Goal: Task Accomplishment & Management: Manage account settings

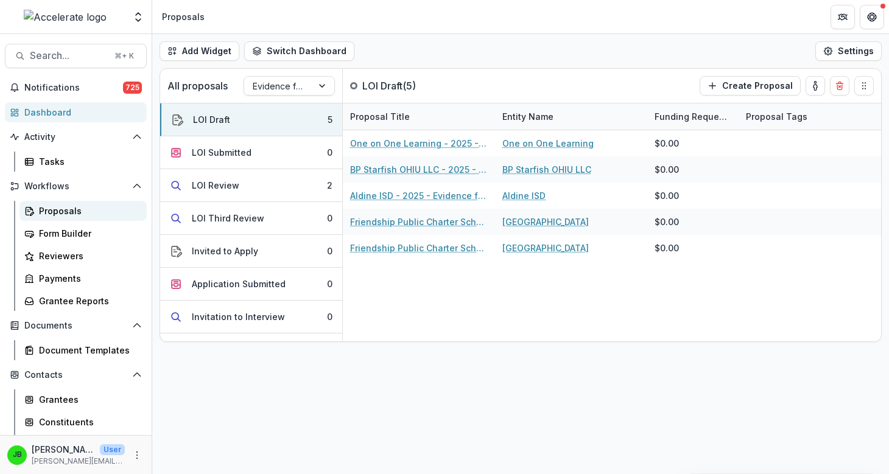
click at [75, 212] on div "Proposals" at bounding box center [88, 210] width 98 height 13
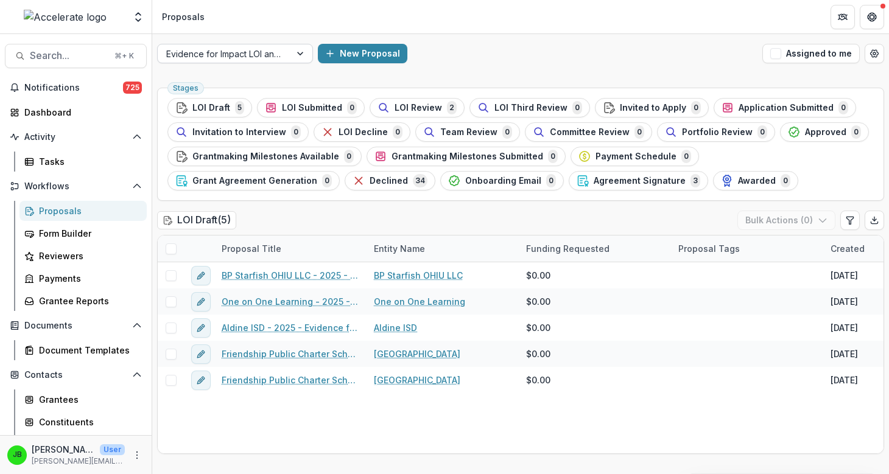
click at [223, 47] on div at bounding box center [224, 53] width 116 height 15
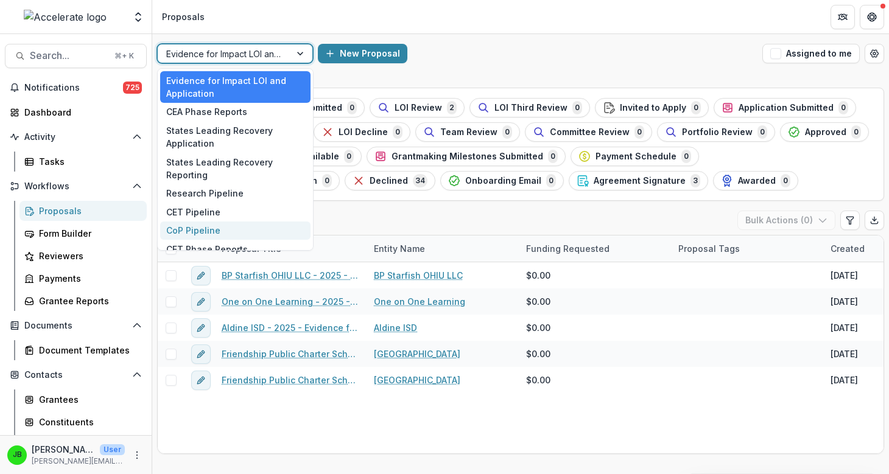
click at [251, 230] on div "CoP Pipeline" at bounding box center [235, 231] width 150 height 19
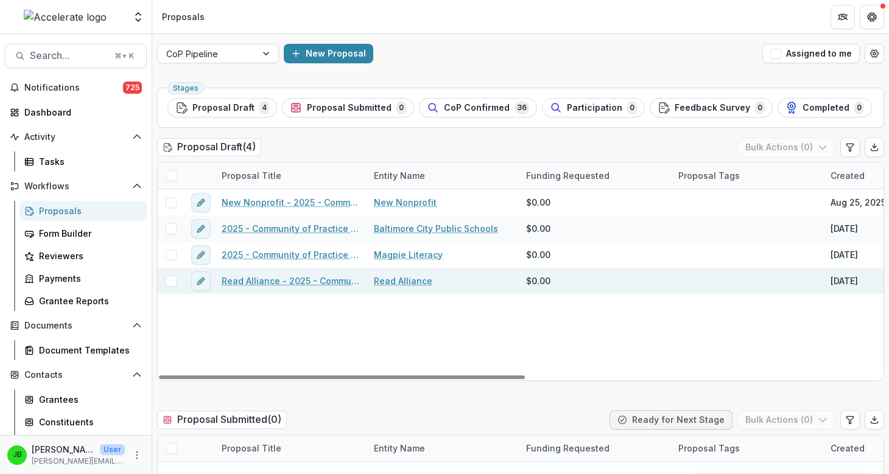
click at [319, 282] on link "Read Alliance - 2025 - Community of Practice form" at bounding box center [291, 280] width 138 height 13
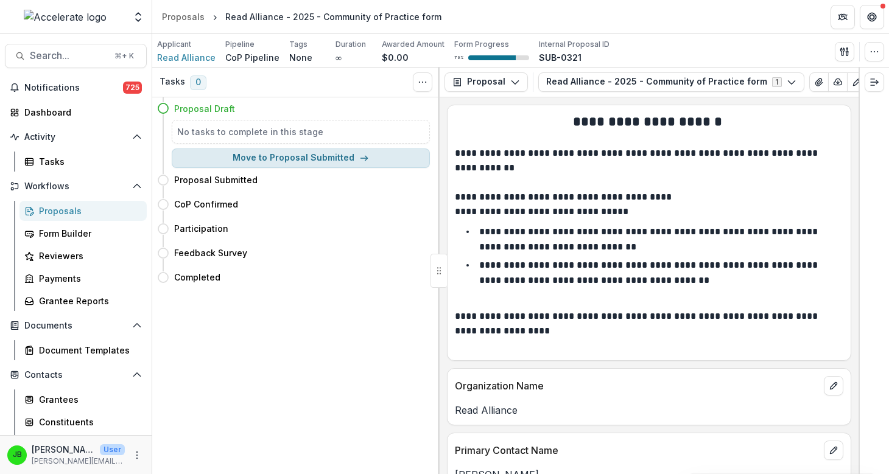
click at [360, 158] on line "button" at bounding box center [363, 158] width 7 height 0
select select "**********"
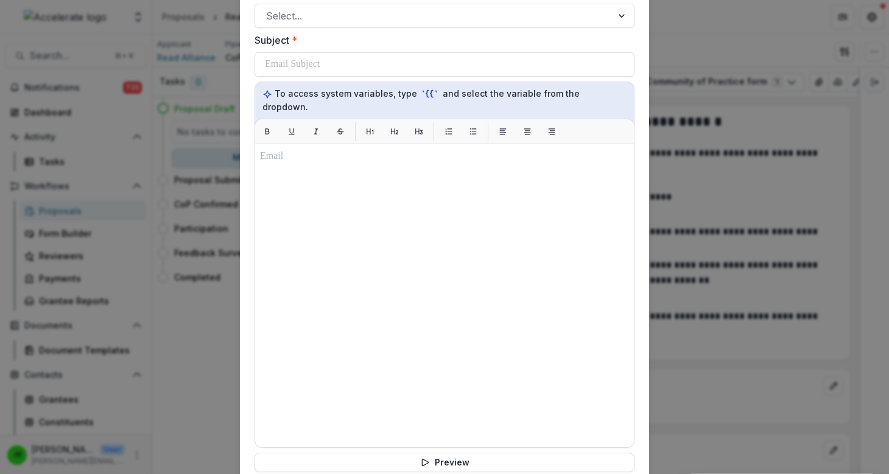
scroll to position [545, 0]
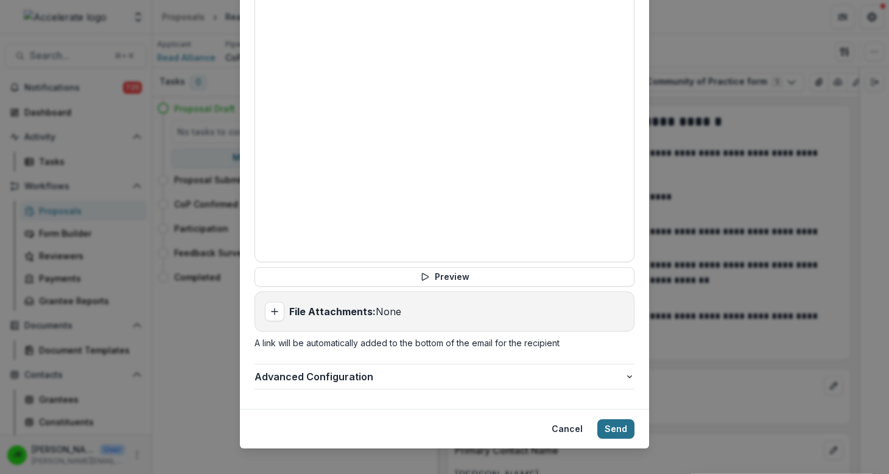
click at [612, 423] on button "Send" at bounding box center [615, 428] width 37 height 19
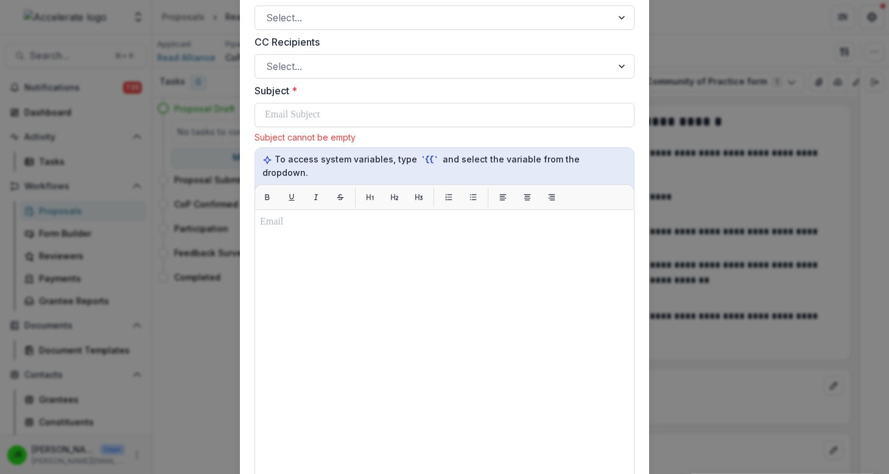
scroll to position [195, 0]
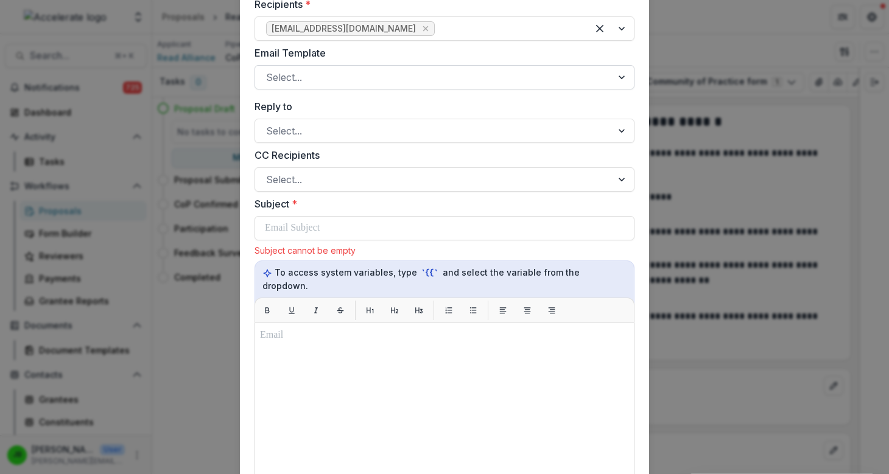
click at [431, 75] on div at bounding box center [433, 77] width 335 height 17
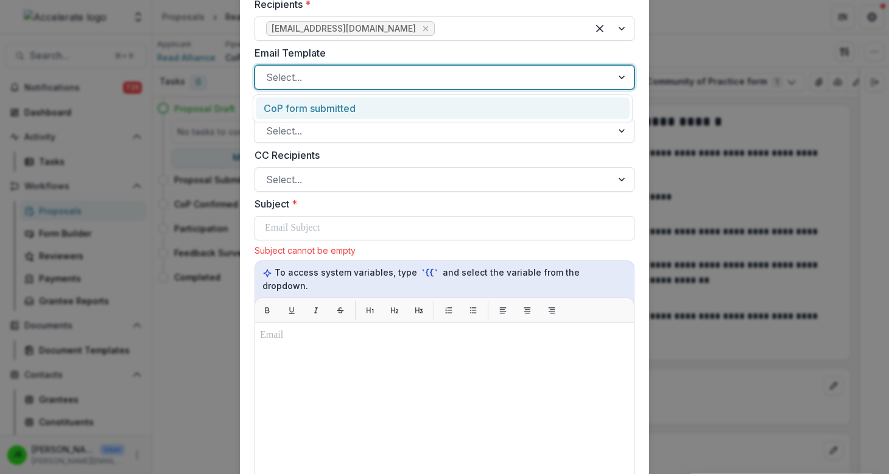
click at [419, 113] on div "CoP form submitted" at bounding box center [443, 108] width 374 height 23
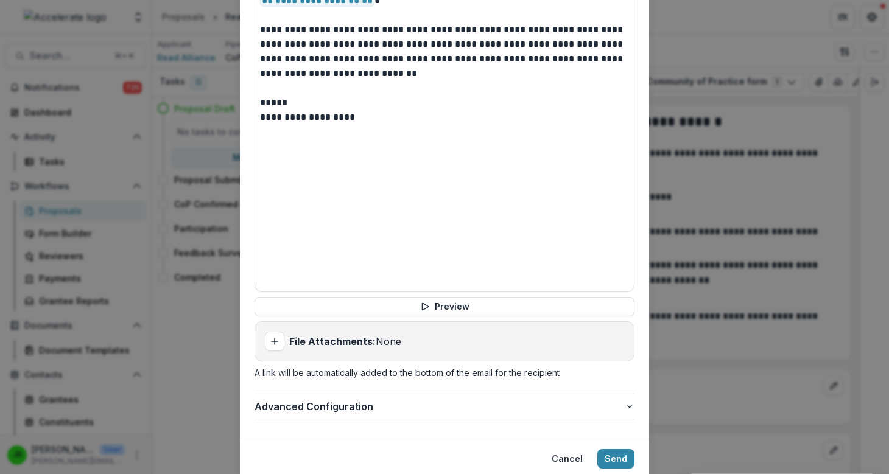
scroll to position [545, 0]
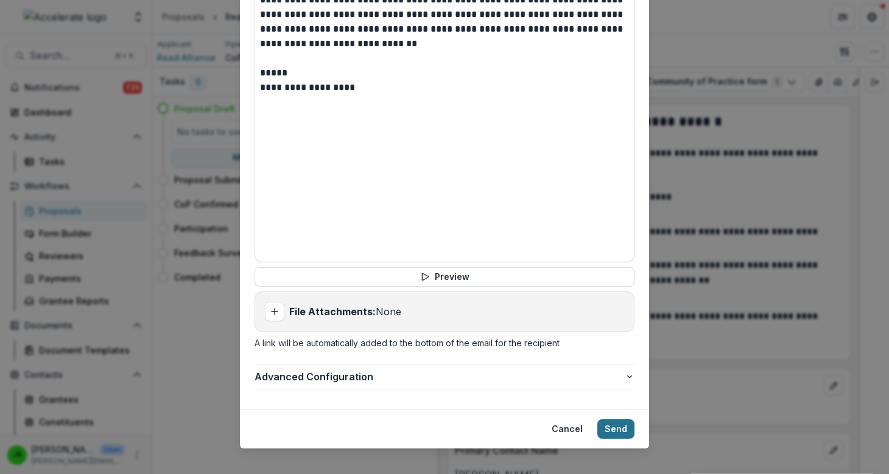
click at [612, 419] on button "Send" at bounding box center [615, 428] width 37 height 19
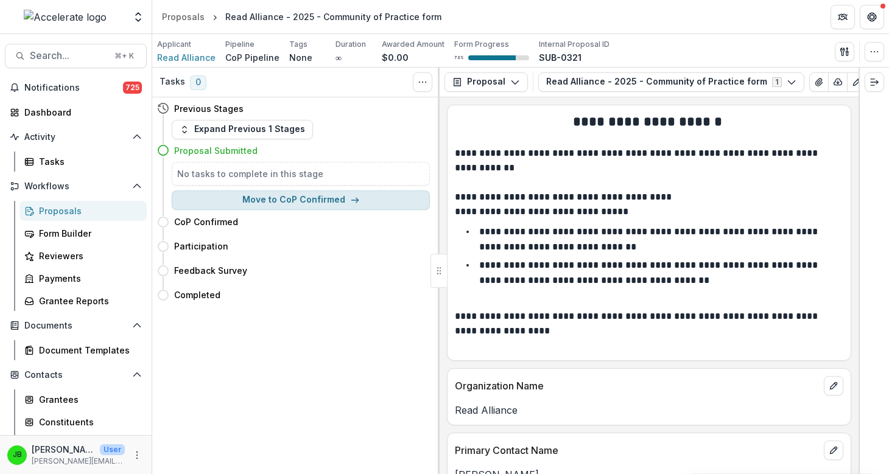
click at [288, 200] on button "Move to CoP Confirmed" at bounding box center [301, 199] width 258 height 19
select select "**********"
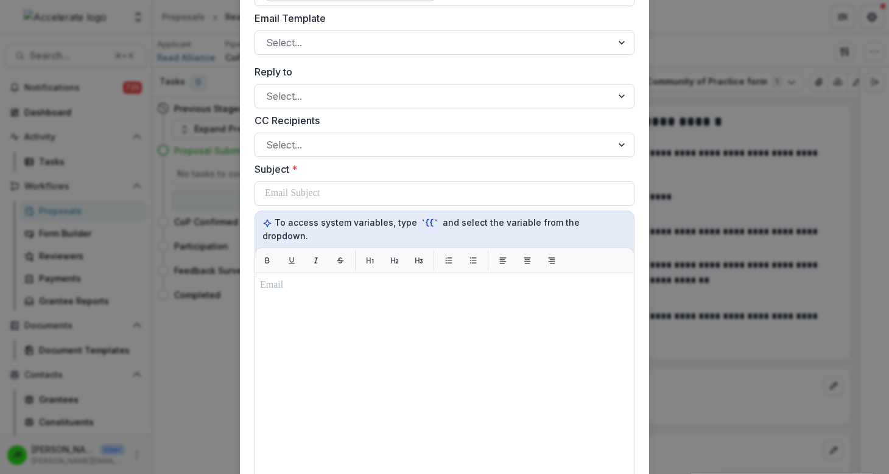
scroll to position [228, 0]
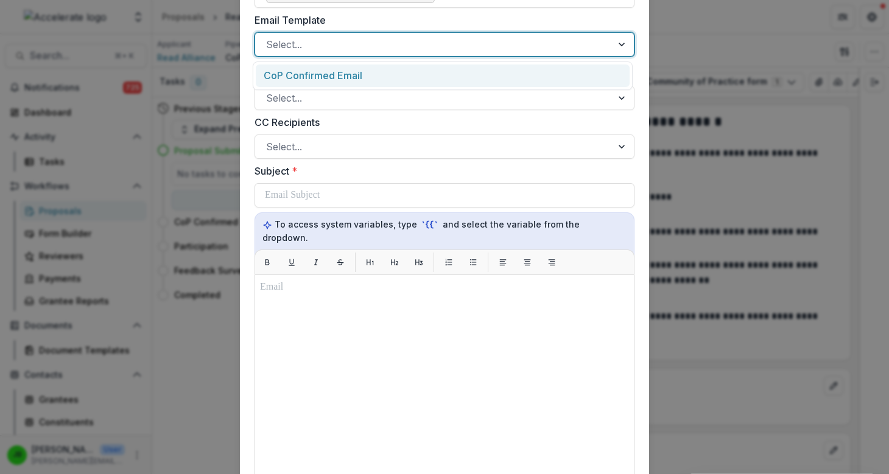
click at [363, 47] on div at bounding box center [433, 44] width 335 height 17
click at [360, 72] on div "CoP Confirmed Email" at bounding box center [443, 76] width 374 height 23
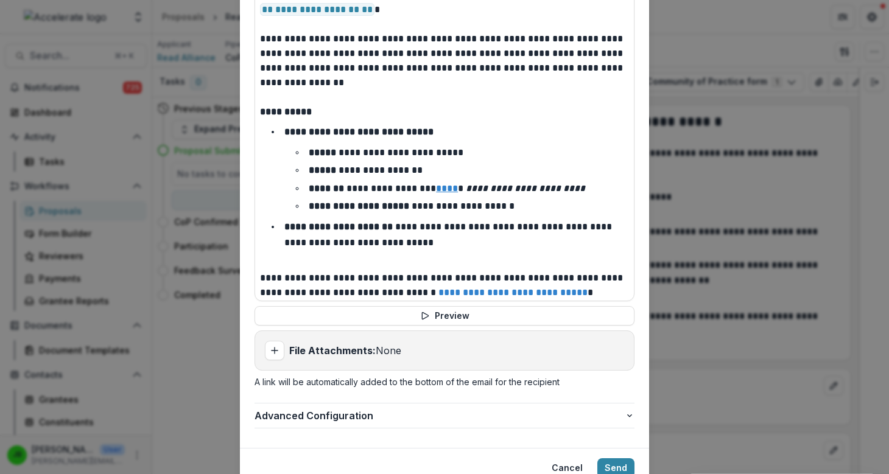
scroll to position [545, 0]
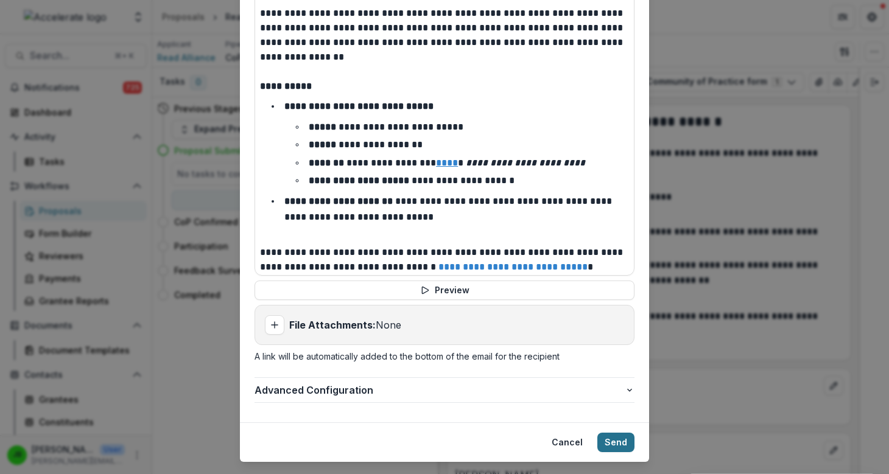
click at [620, 433] on button "Send" at bounding box center [615, 442] width 37 height 19
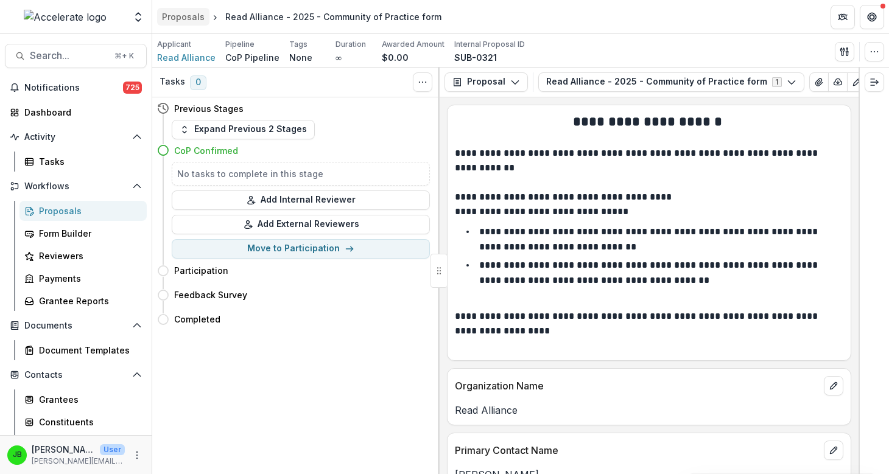
click at [190, 13] on div "Proposals" at bounding box center [183, 16] width 43 height 13
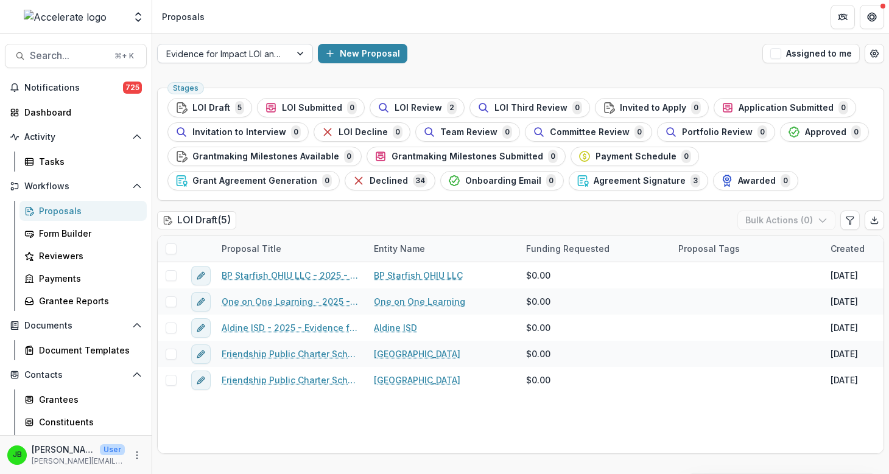
click at [290, 57] on div "Evidence for Impact LOI and Application" at bounding box center [224, 54] width 133 height 18
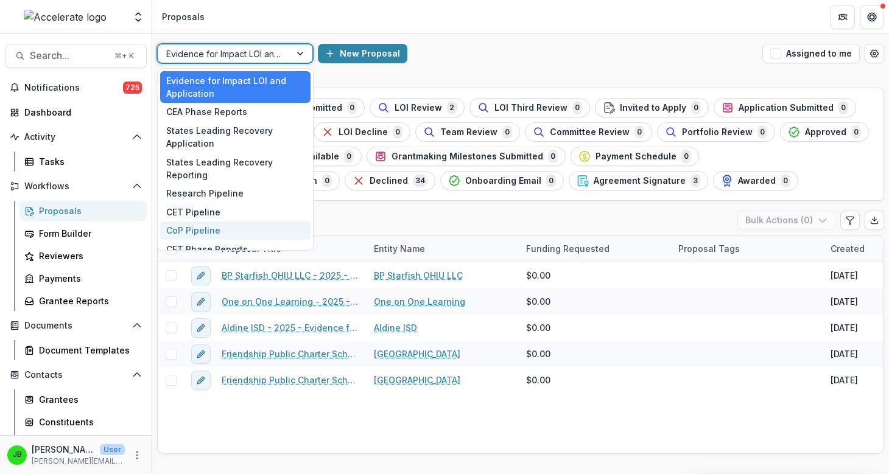
click at [253, 223] on div "CoP Pipeline" at bounding box center [235, 231] width 150 height 19
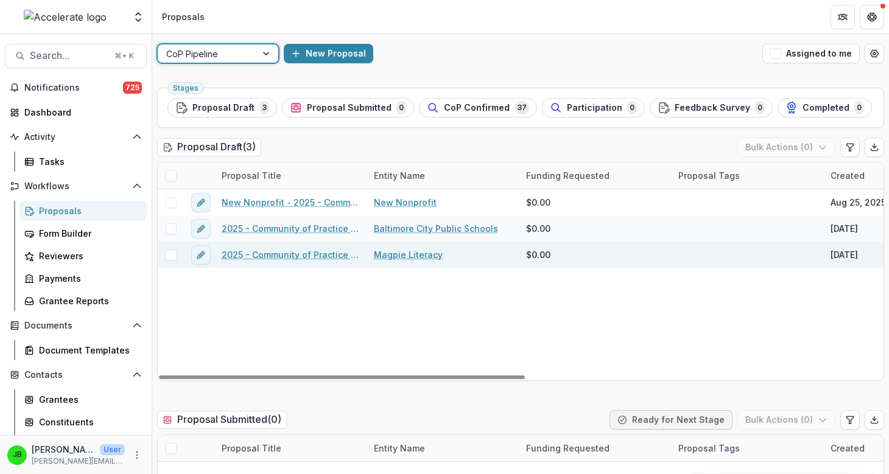
click at [396, 253] on link "Magpie Literacy" at bounding box center [408, 254] width 69 height 13
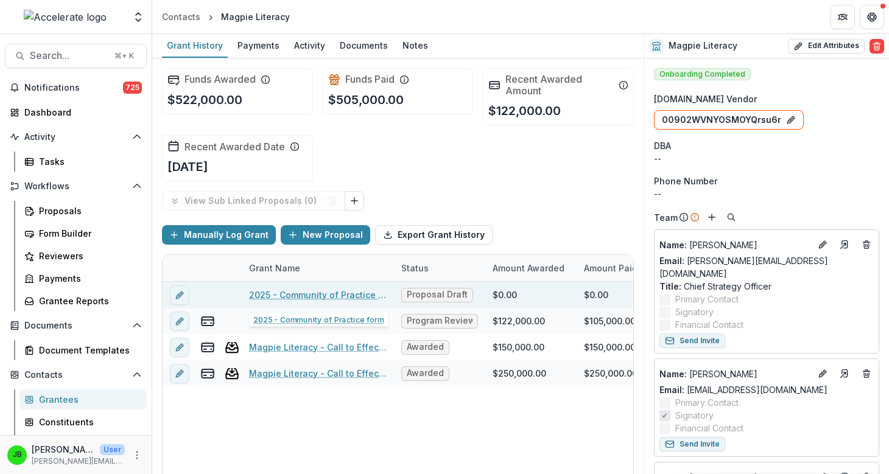
click at [422, 298] on span "Proposal Draft" at bounding box center [437, 295] width 61 height 10
click at [382, 298] on link "2025 - Community of Practice form" at bounding box center [318, 294] width 138 height 13
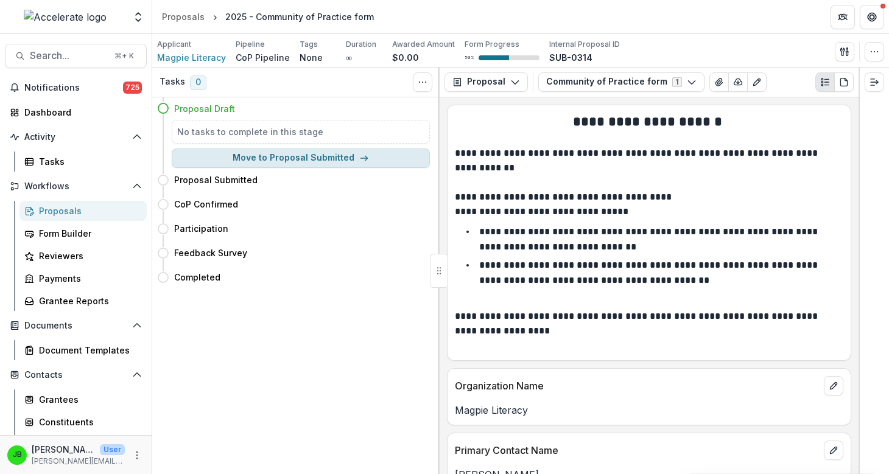
click at [302, 162] on button "Move to Proposal Submitted" at bounding box center [301, 157] width 258 height 19
select select "**********"
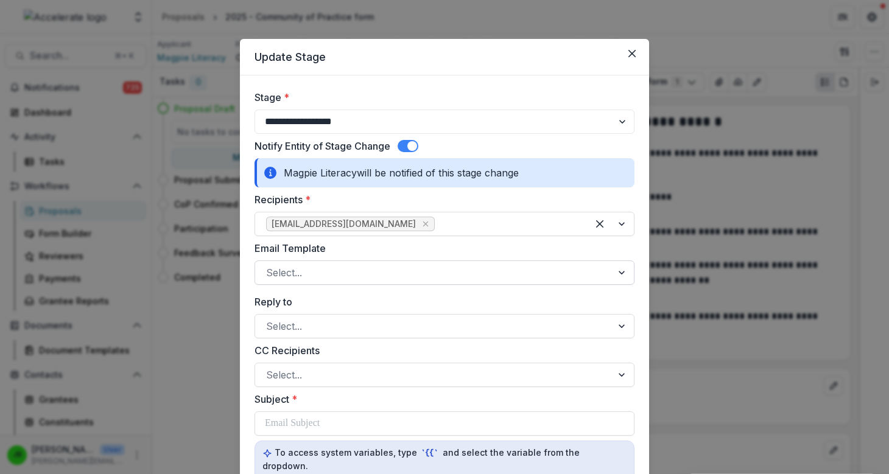
click at [309, 271] on div at bounding box center [433, 272] width 335 height 17
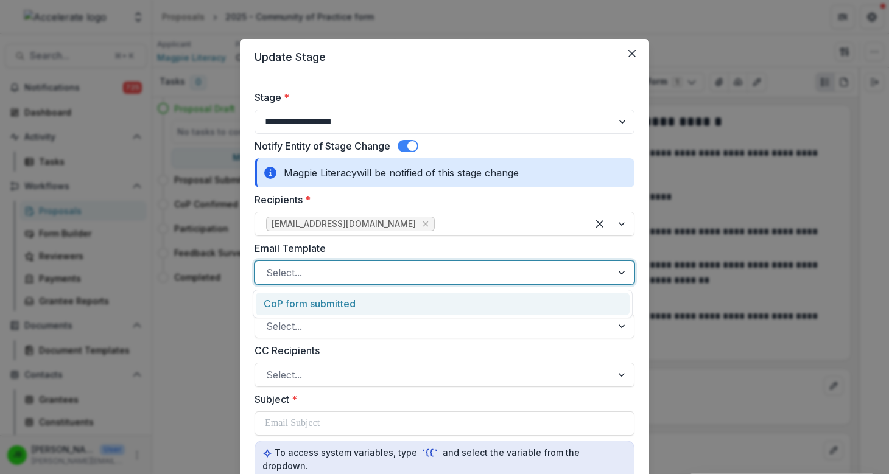
click at [312, 304] on div "CoP form submitted" at bounding box center [443, 304] width 374 height 23
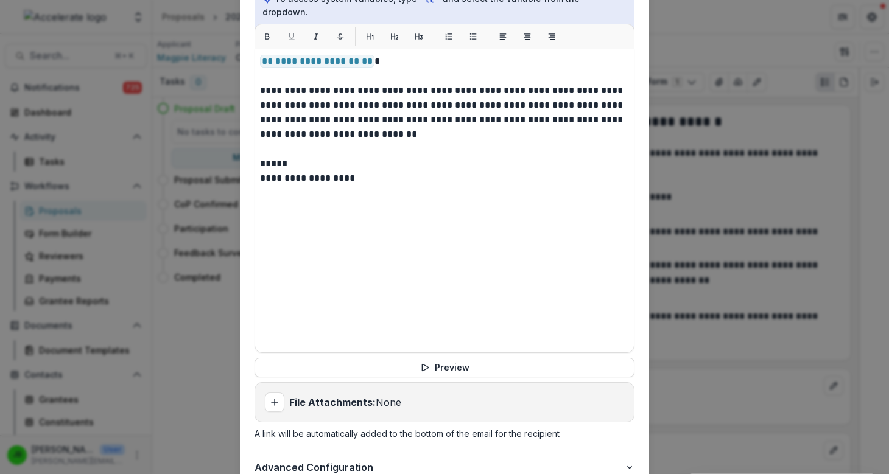
scroll to position [545, 0]
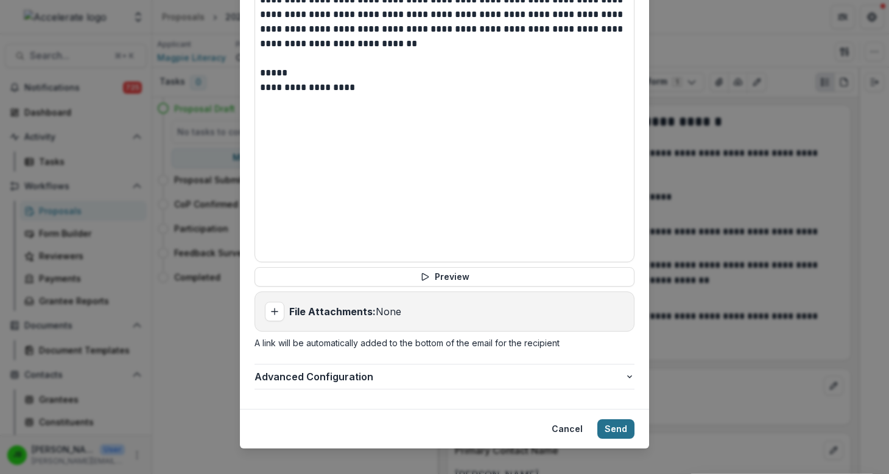
click at [614, 420] on button "Send" at bounding box center [615, 428] width 37 height 19
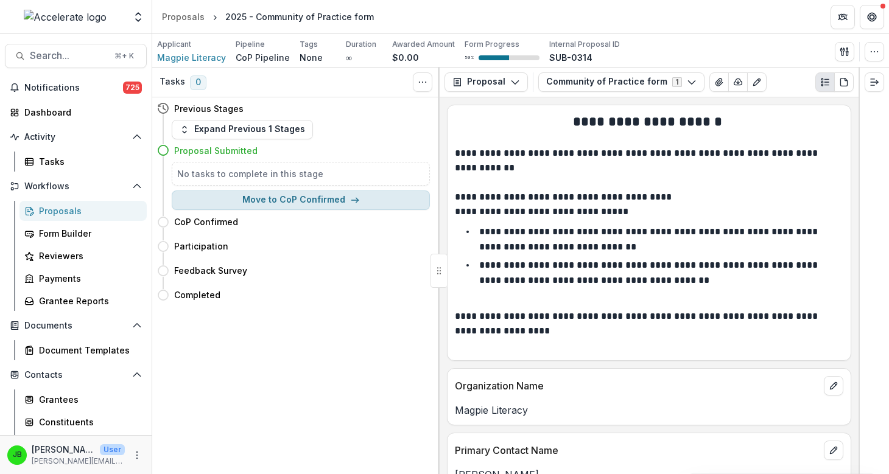
click at [248, 206] on button "Move to CoP Confirmed" at bounding box center [301, 199] width 258 height 19
select select "**********"
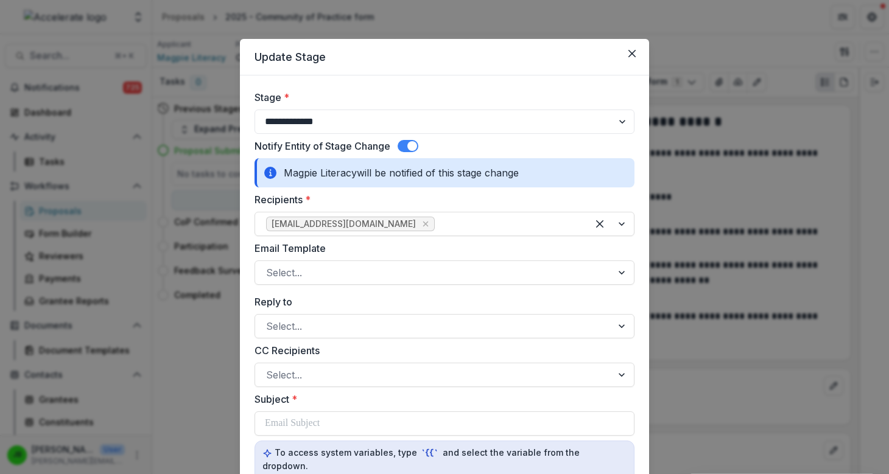
click at [181, 336] on div "**********" at bounding box center [444, 237] width 889 height 474
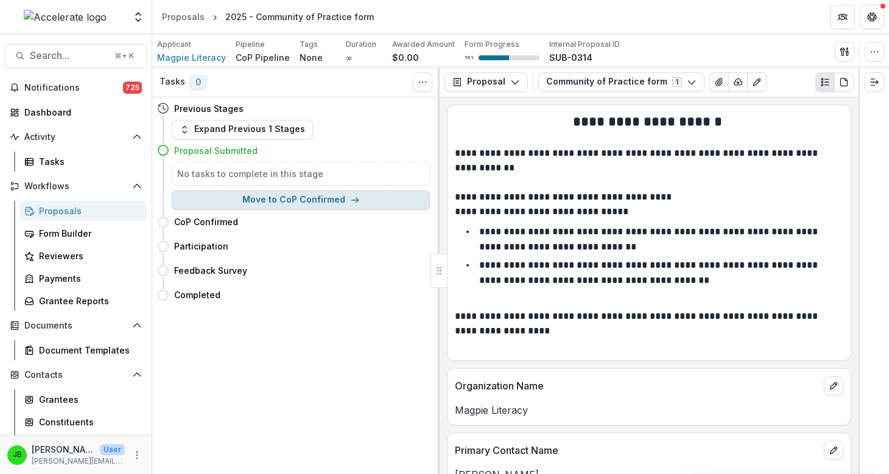
click at [268, 204] on button "Move to CoP Confirmed" at bounding box center [301, 199] width 258 height 19
select select "**********"
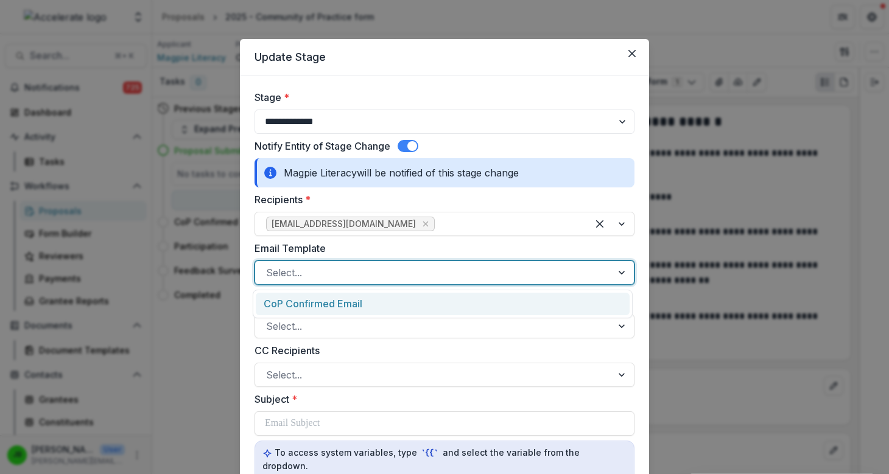
click at [271, 262] on div "Select..." at bounding box center [444, 272] width 380 height 24
click at [274, 299] on div "CoP Confirmed Email" at bounding box center [443, 304] width 374 height 23
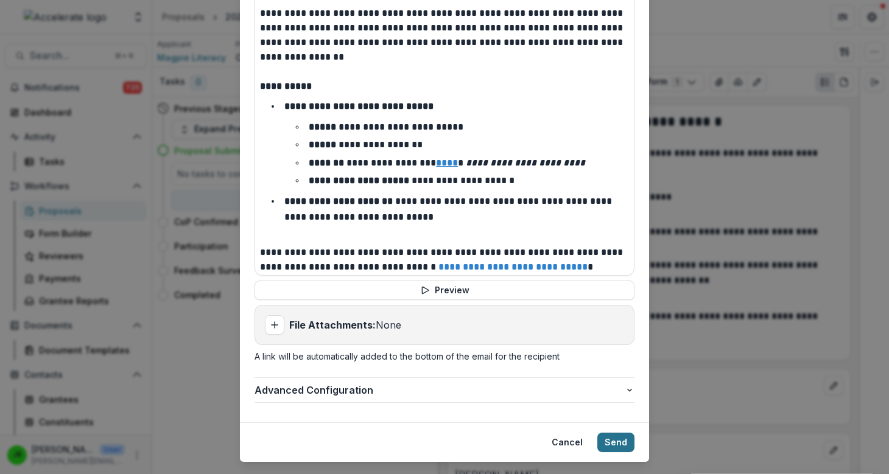
click at [613, 433] on button "Send" at bounding box center [615, 442] width 37 height 19
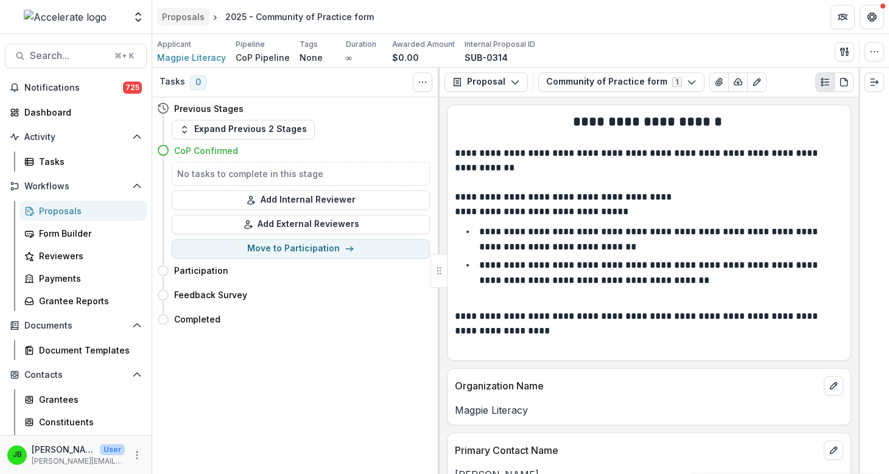
click at [194, 15] on div "Proposals" at bounding box center [183, 16] width 43 height 13
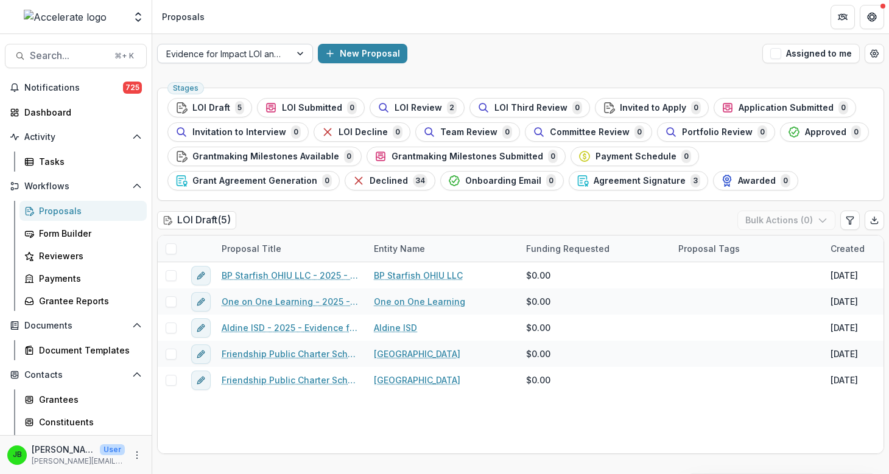
click at [273, 53] on div at bounding box center [224, 53] width 116 height 15
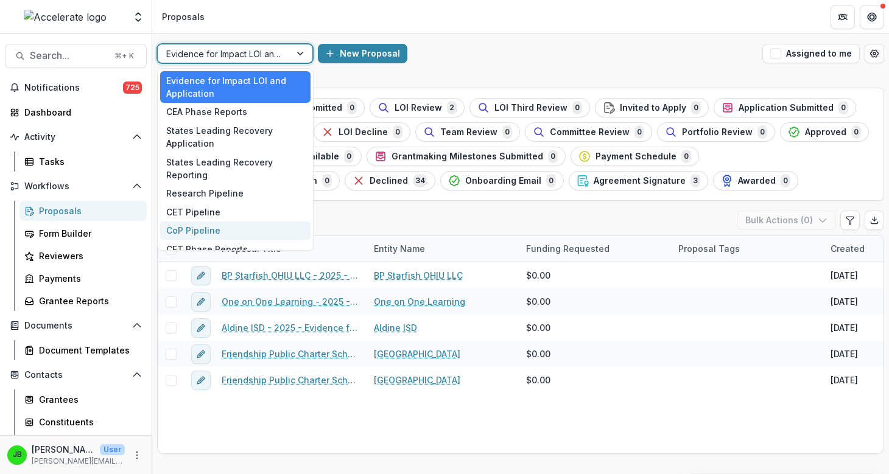
click at [254, 228] on div "CoP Pipeline" at bounding box center [235, 231] width 150 height 19
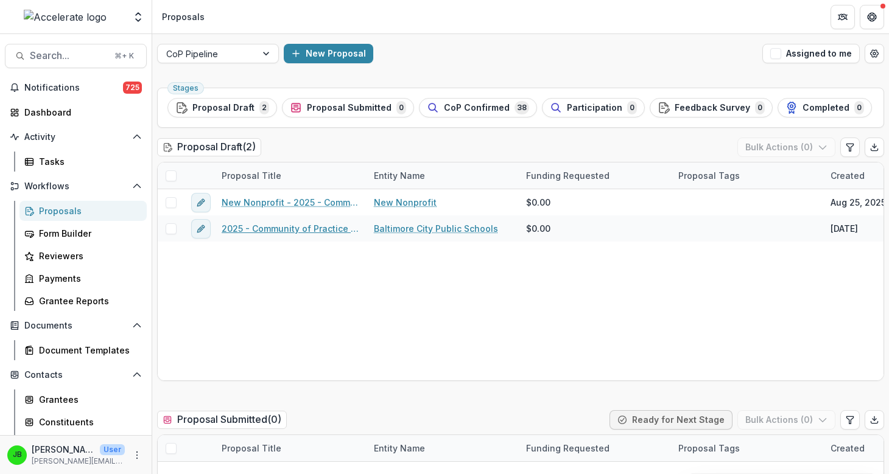
click at [254, 228] on link "2025 - Community of Practice form" at bounding box center [291, 228] width 138 height 13
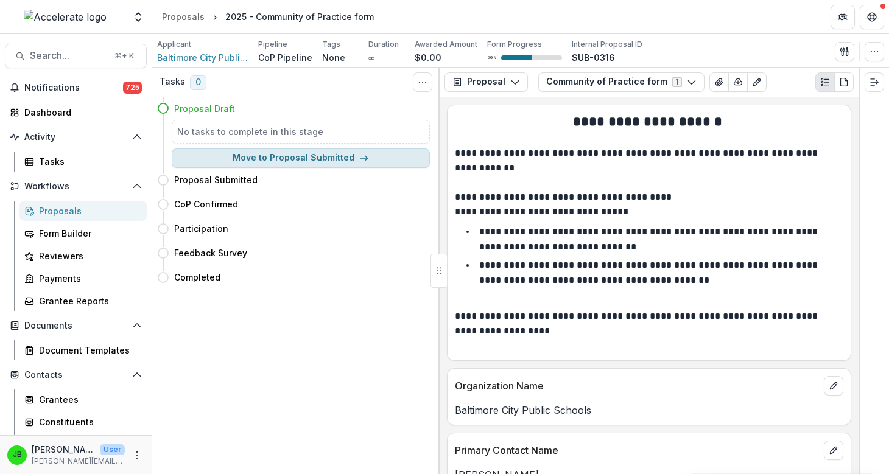
click at [307, 151] on button "Move to Proposal Submitted" at bounding box center [301, 157] width 258 height 19
select select "**********"
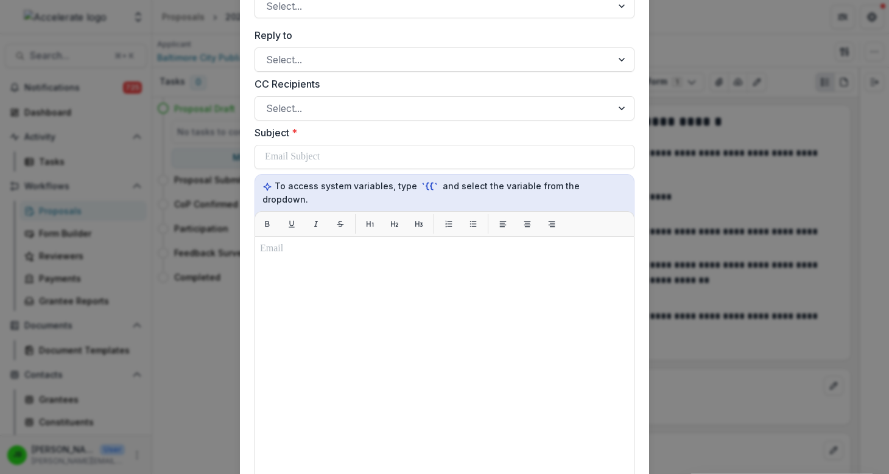
scroll to position [135, 0]
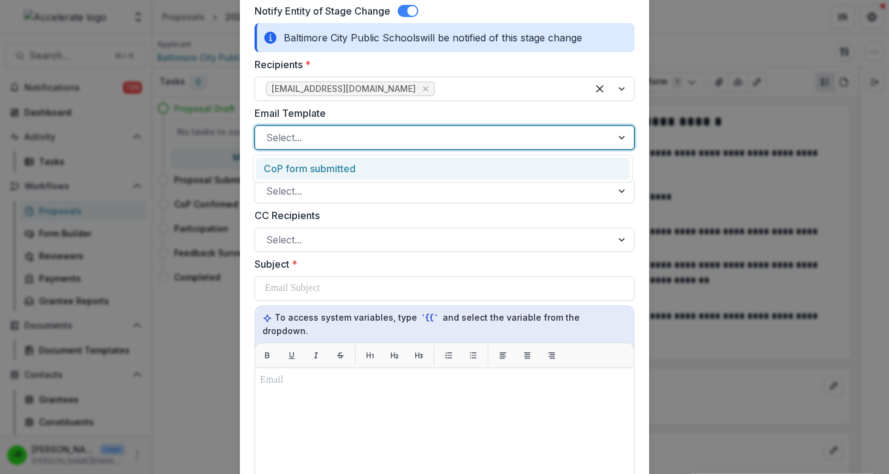
click at [462, 140] on div at bounding box center [433, 137] width 335 height 17
click at [450, 175] on div "CoP form submitted" at bounding box center [443, 169] width 374 height 23
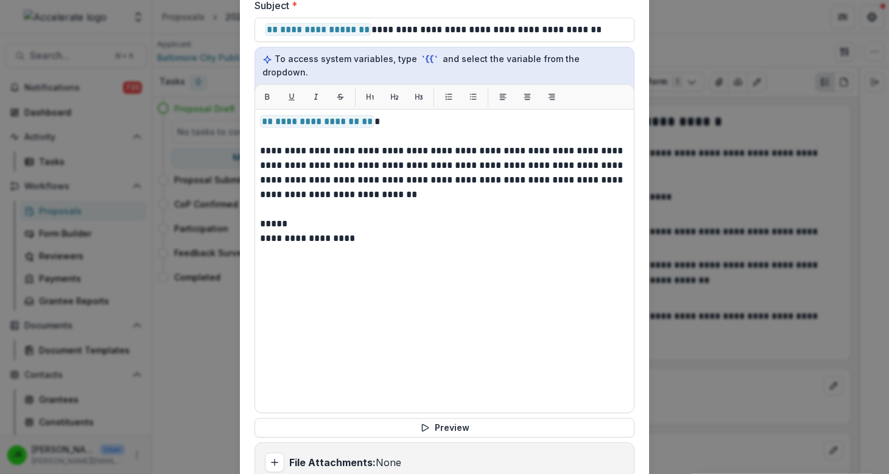
scroll to position [545, 0]
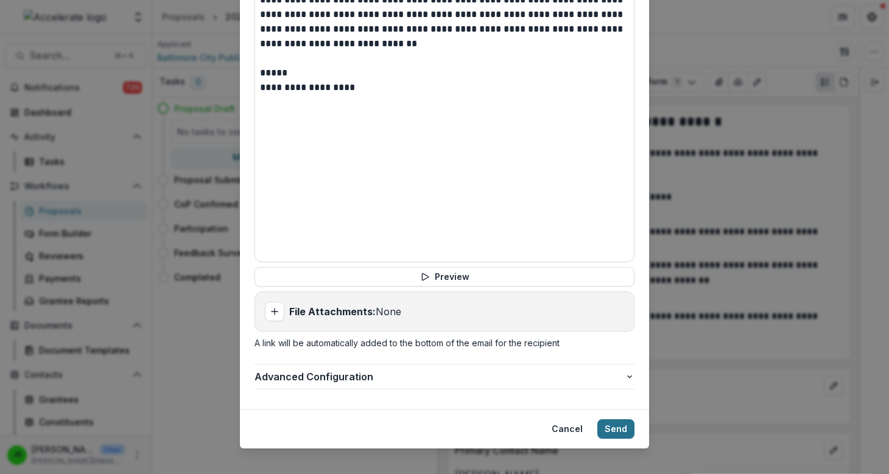
click at [613, 419] on button "Send" at bounding box center [615, 428] width 37 height 19
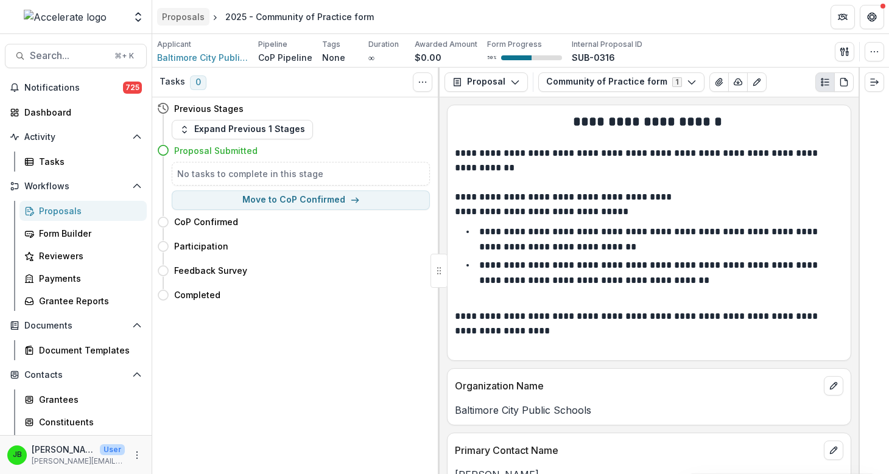
click at [195, 21] on div "Proposals" at bounding box center [183, 16] width 43 height 13
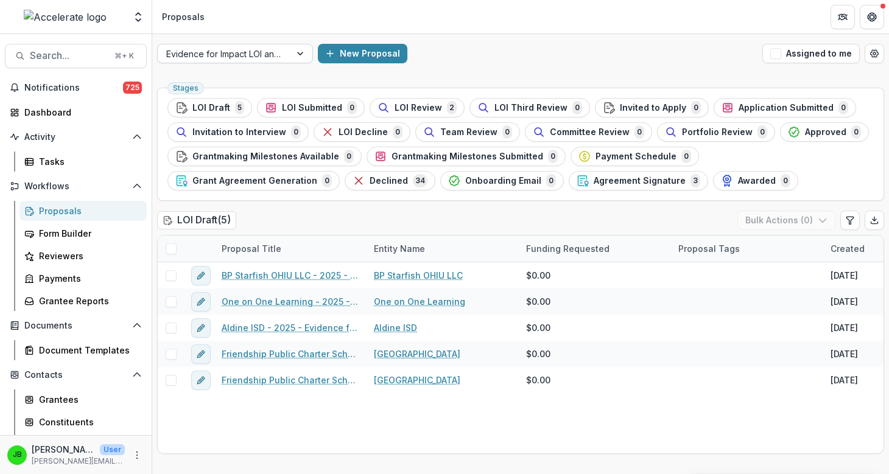
click at [226, 52] on div at bounding box center [224, 53] width 116 height 15
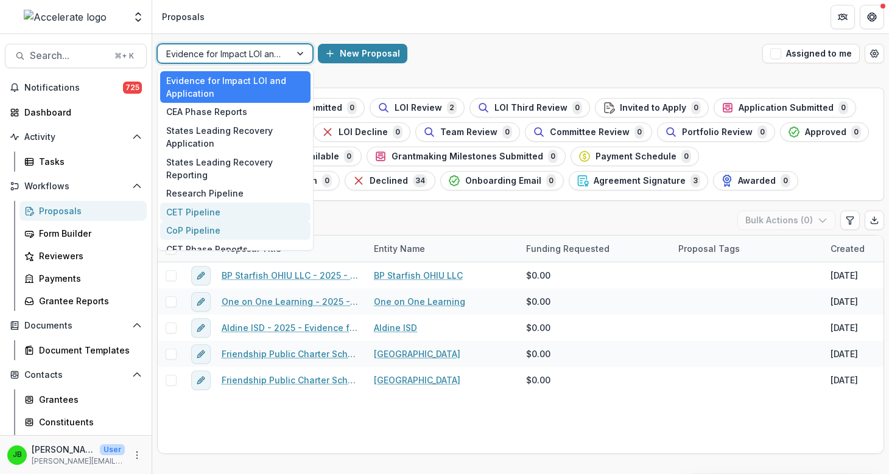
click at [216, 234] on div "CoP Pipeline" at bounding box center [235, 231] width 150 height 19
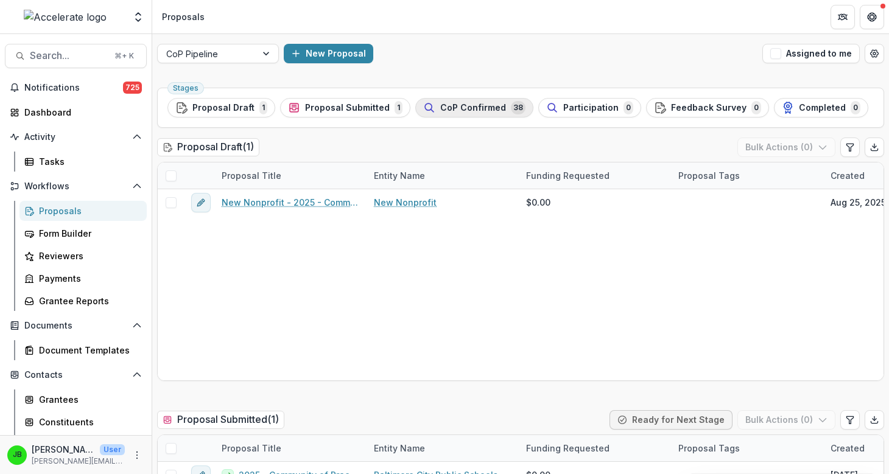
click at [512, 104] on span "38" at bounding box center [518, 107] width 15 height 13
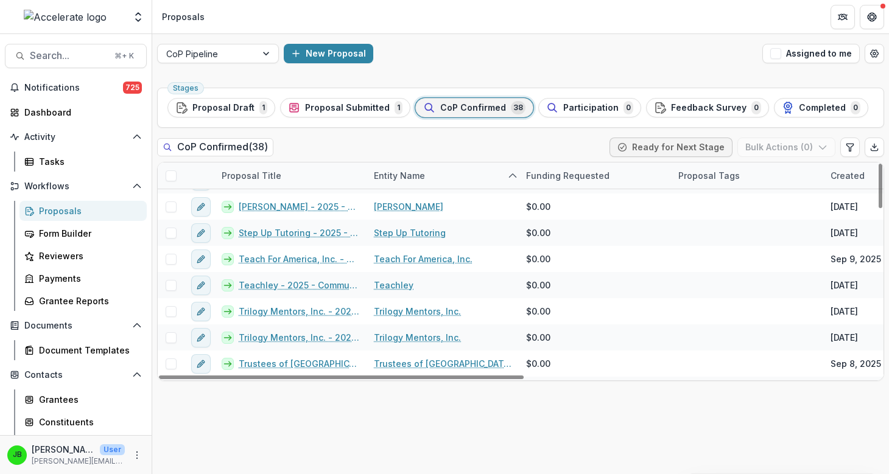
scroll to position [803, 0]
